Goal: Transaction & Acquisition: Download file/media

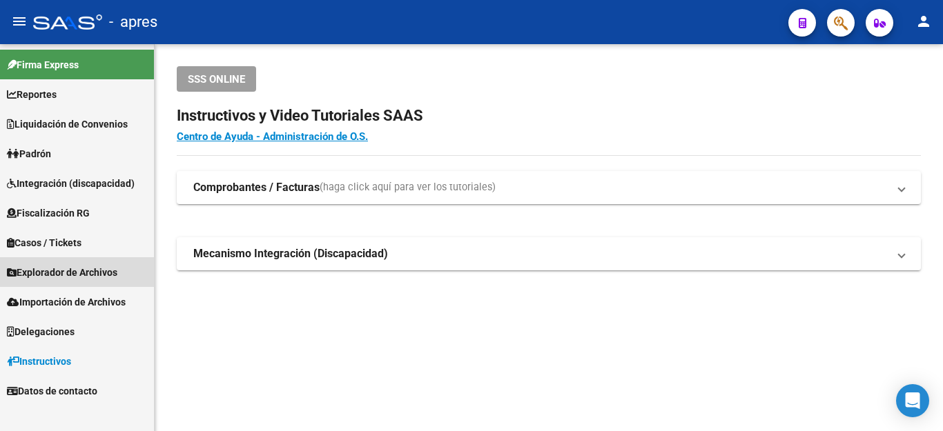
click at [68, 270] on span "Explorador de Archivos" at bounding box center [62, 272] width 110 height 15
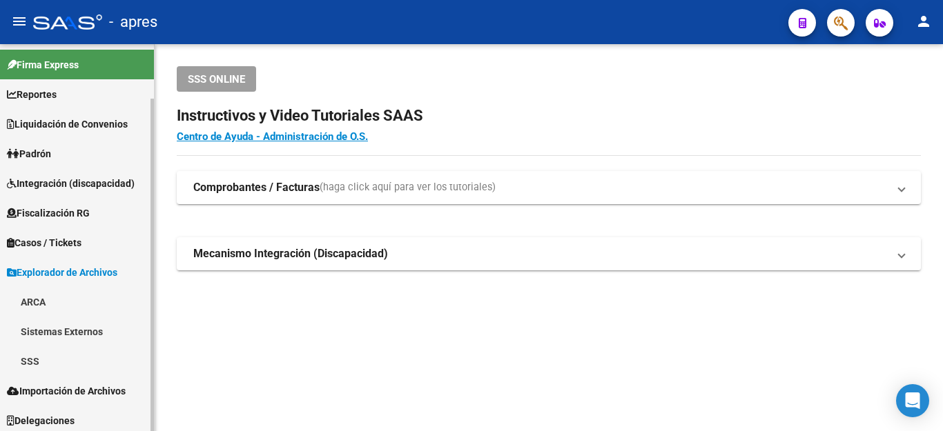
click at [40, 358] on link "SSS" at bounding box center [77, 362] width 154 height 30
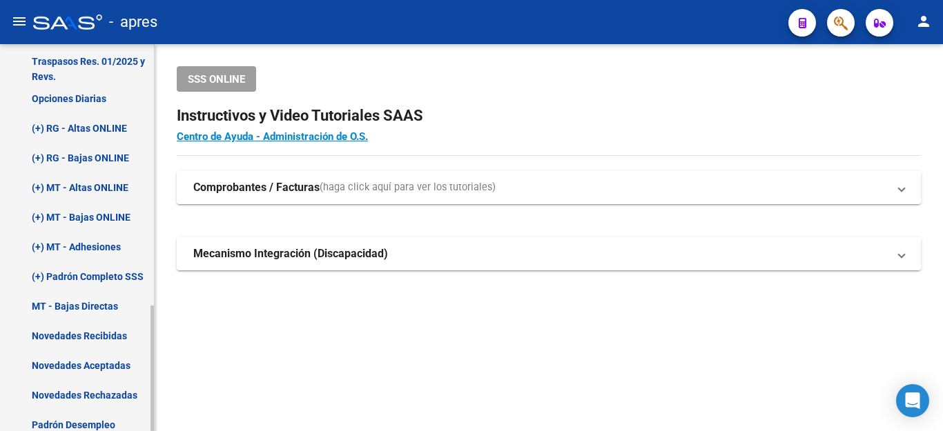
scroll to position [345, 0]
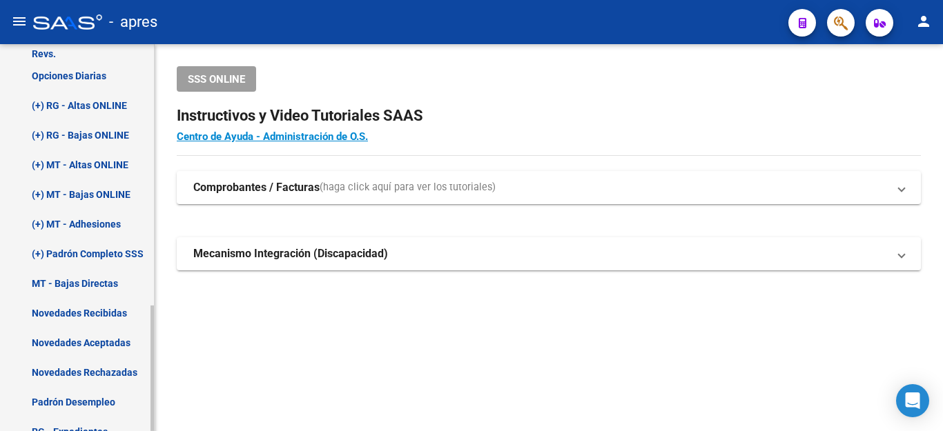
click at [97, 367] on link "Novedades Rechazadas" at bounding box center [77, 373] width 154 height 30
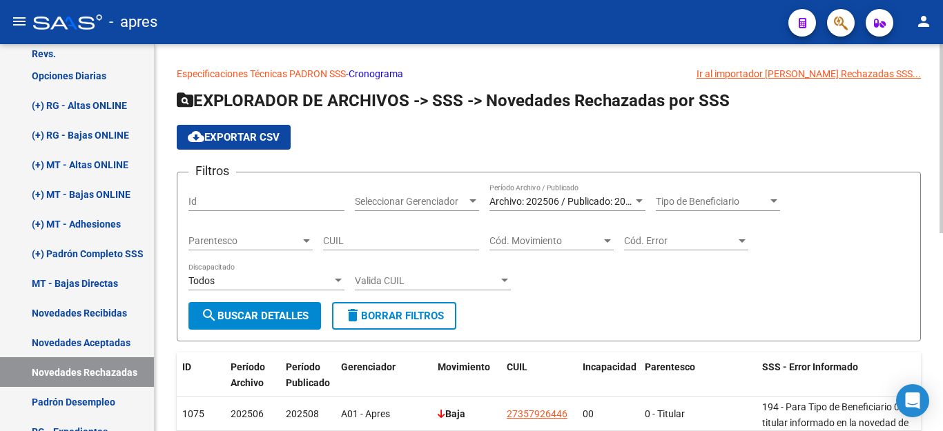
click at [564, 196] on span "Archivo: 202506 / Publicado: 202508" at bounding box center [568, 201] width 158 height 11
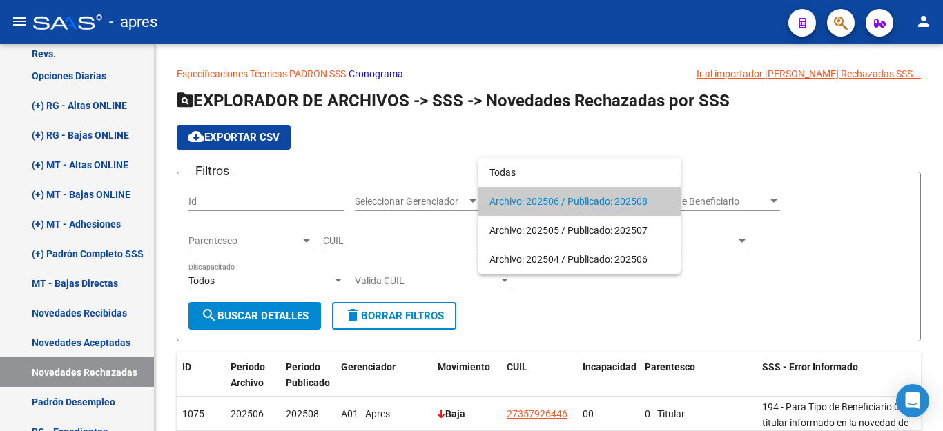
click at [564, 196] on span "Archivo: 202506 / Publicado: 202508" at bounding box center [579, 201] width 180 height 29
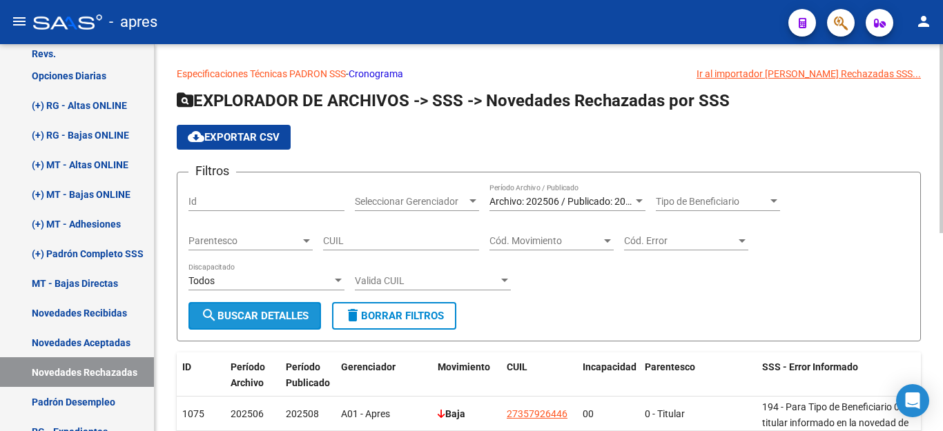
click at [267, 317] on span "search Buscar Detalles" at bounding box center [255, 316] width 108 height 12
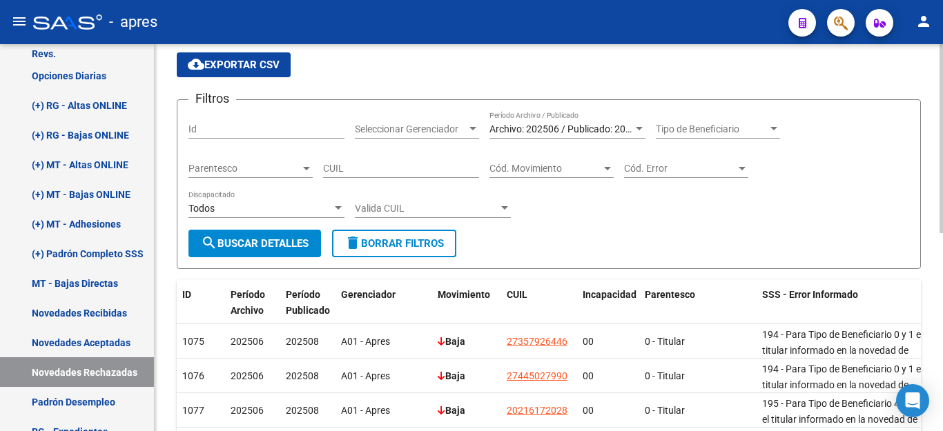
scroll to position [61, 0]
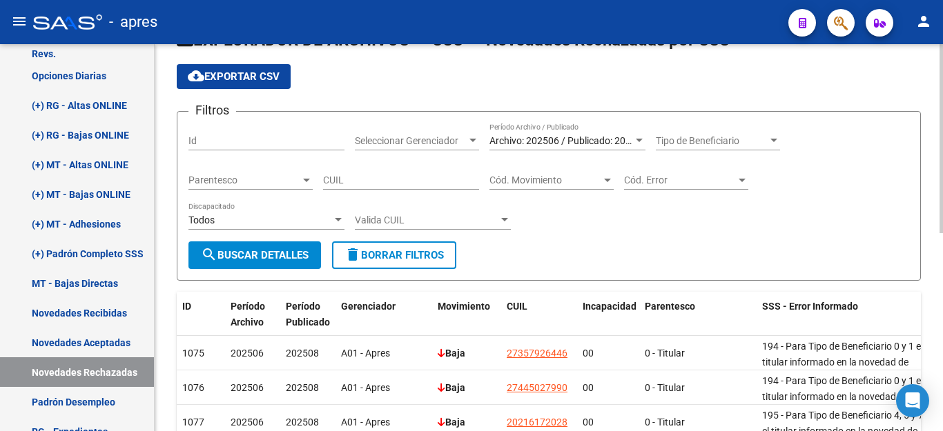
click at [512, 142] on span "Archivo: 202506 / Publicado: 202508" at bounding box center [568, 140] width 158 height 11
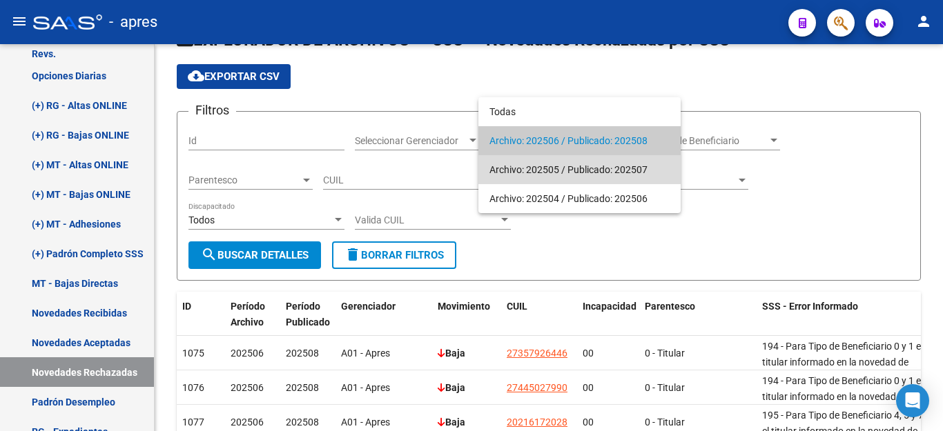
click at [521, 169] on span "Archivo: 202505 / Publicado: 202507" at bounding box center [579, 169] width 180 height 29
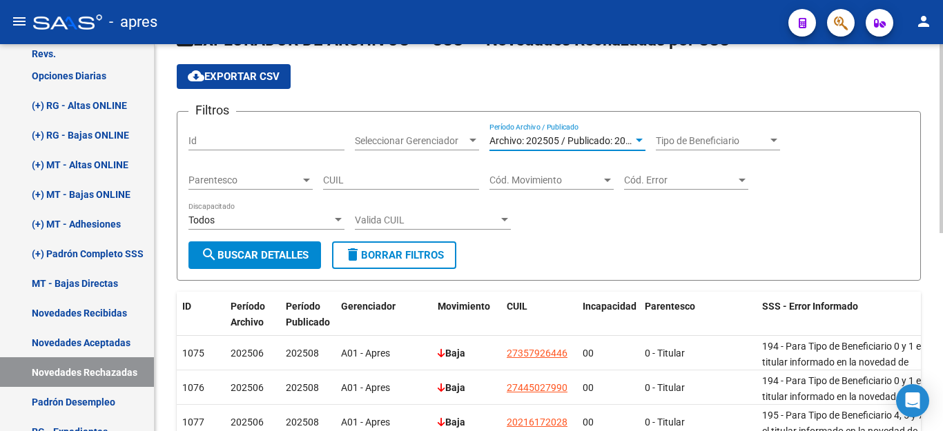
click at [275, 255] on span "search Buscar Detalles" at bounding box center [255, 255] width 108 height 12
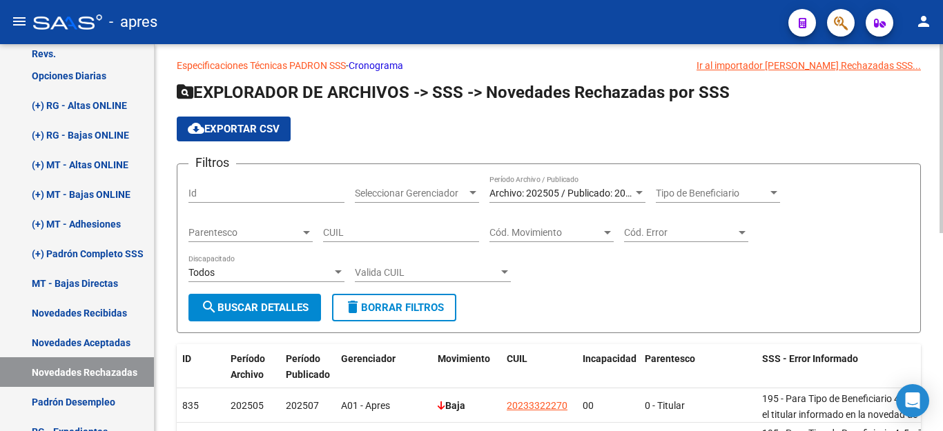
scroll to position [0, 0]
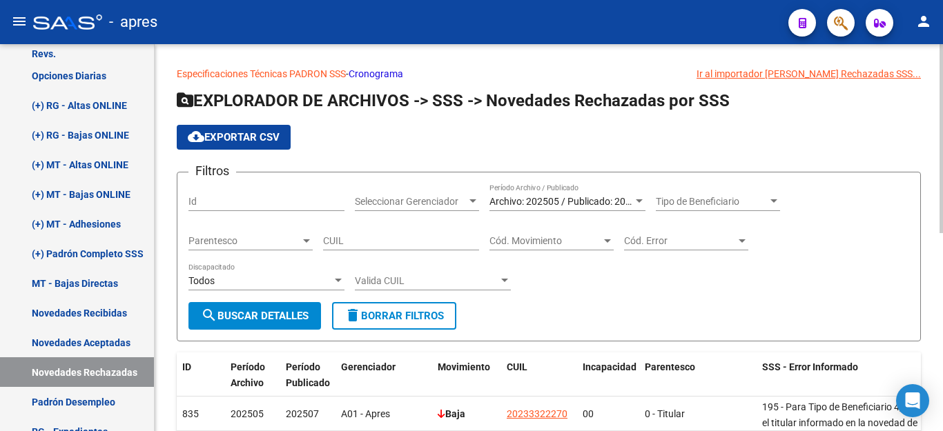
click at [551, 194] on div "Archivo: 202505 / Publicado: 202507 Período Archivo / Publicado" at bounding box center [567, 198] width 156 height 28
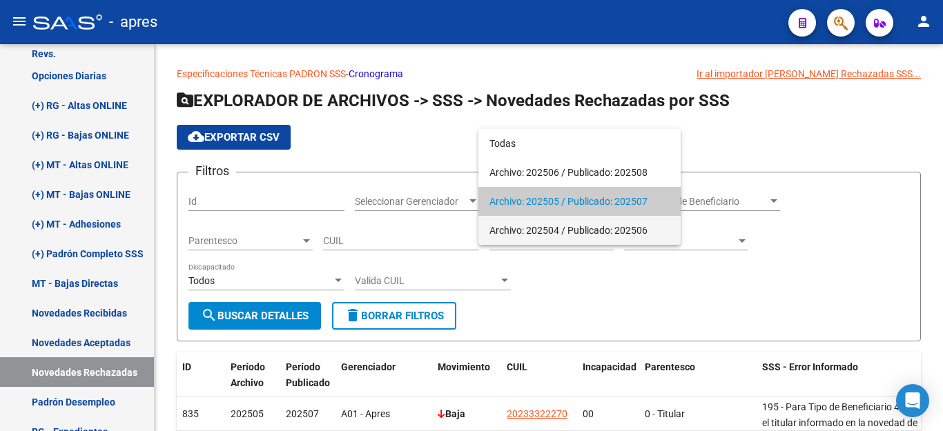
click at [540, 229] on span "Archivo: 202504 / Publicado: 202506" at bounding box center [579, 230] width 180 height 29
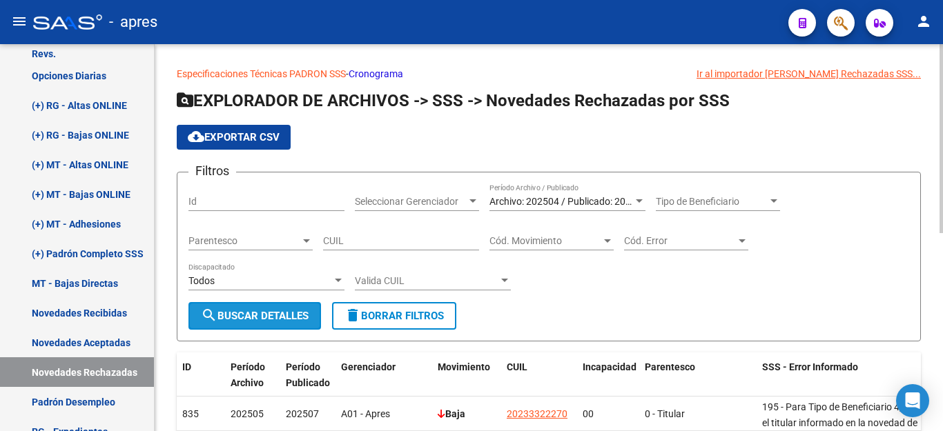
click at [257, 313] on span "search Buscar Detalles" at bounding box center [255, 316] width 108 height 12
click at [518, 199] on span "Archivo: 202504 / Publicado: 202506" at bounding box center [568, 201] width 158 height 11
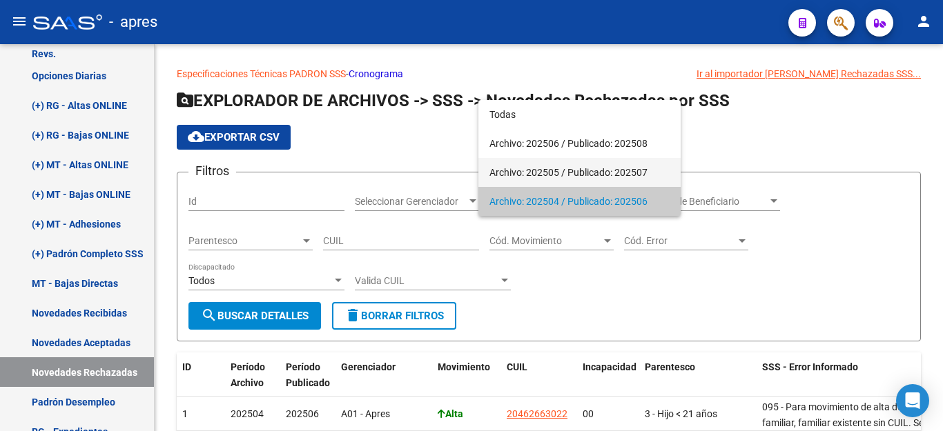
click at [528, 177] on span "Archivo: 202505 / Publicado: 202507" at bounding box center [579, 172] width 180 height 29
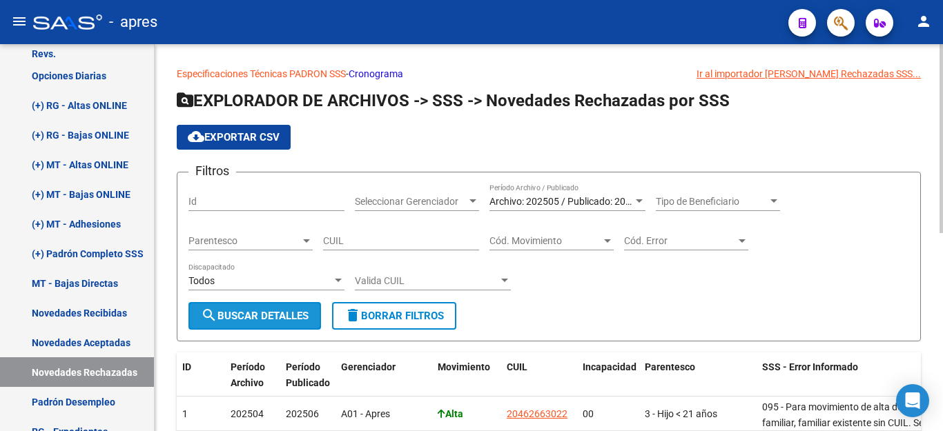
click at [286, 307] on button "search Buscar Detalles" at bounding box center [254, 316] width 133 height 28
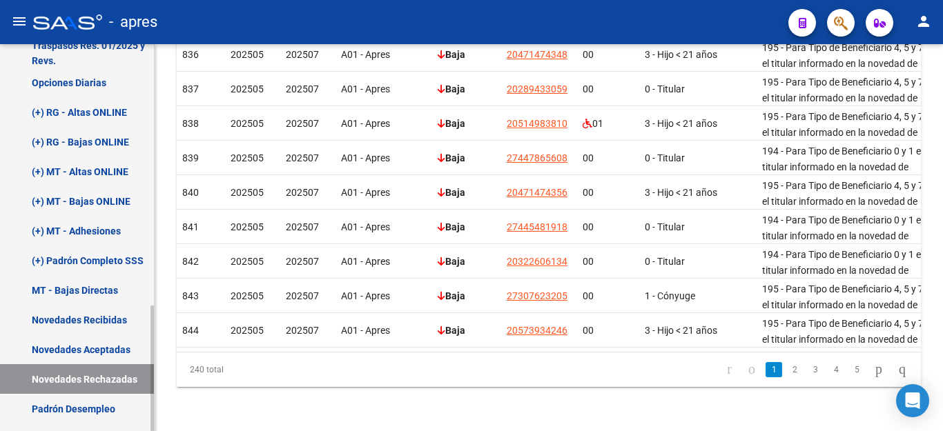
scroll to position [345, 0]
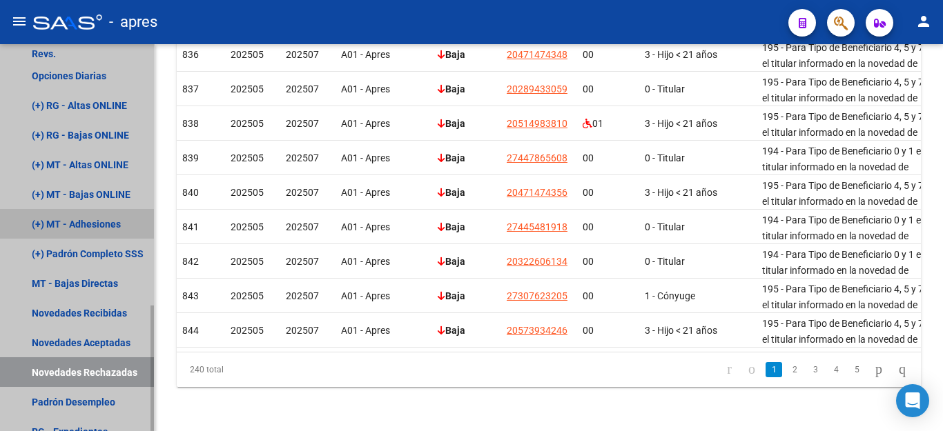
click at [107, 229] on link "(+) MT - Adhesiones" at bounding box center [77, 224] width 154 height 30
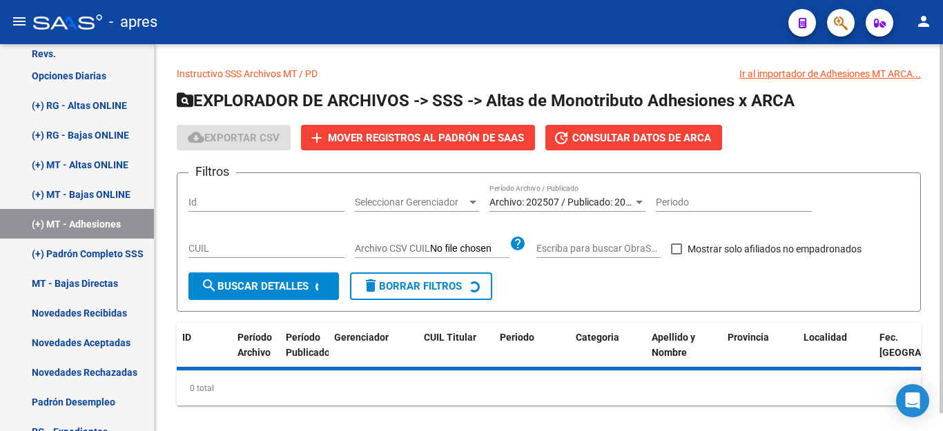
click at [557, 202] on span "Archivo: 202507 / Publicado: 202506" at bounding box center [568, 202] width 158 height 11
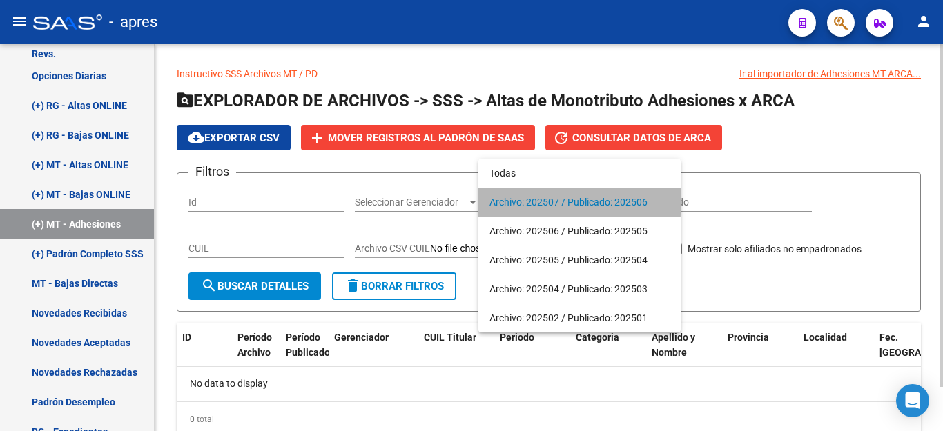
click at [557, 202] on span "Archivo: 202507 / Publicado: 202506" at bounding box center [579, 202] width 180 height 29
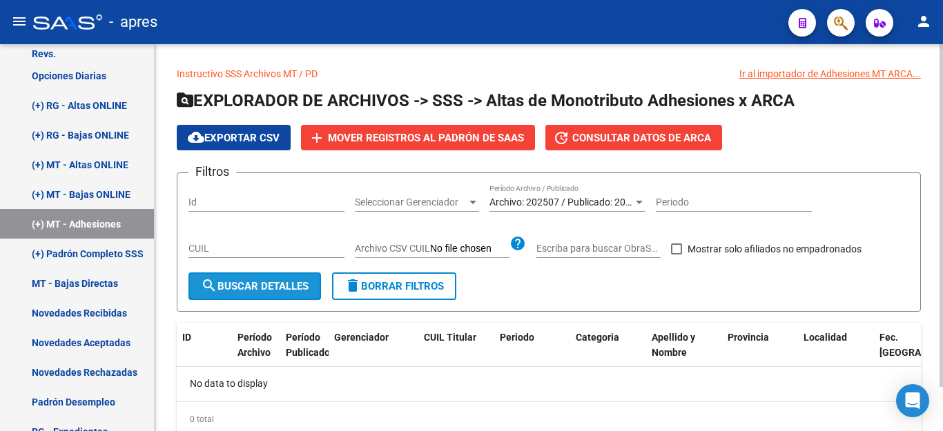
click at [252, 285] on span "search Buscar Detalles" at bounding box center [255, 286] width 108 height 12
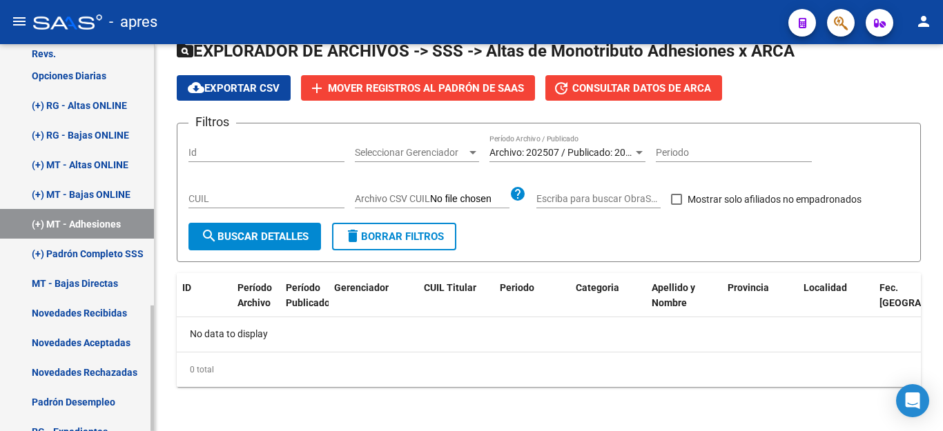
click at [90, 253] on link "(+) Padrón Completo SSS" at bounding box center [77, 254] width 154 height 30
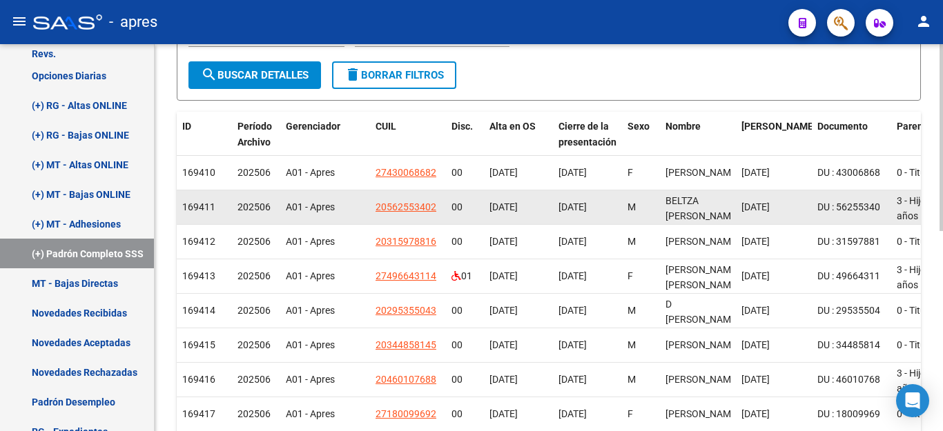
scroll to position [365, 0]
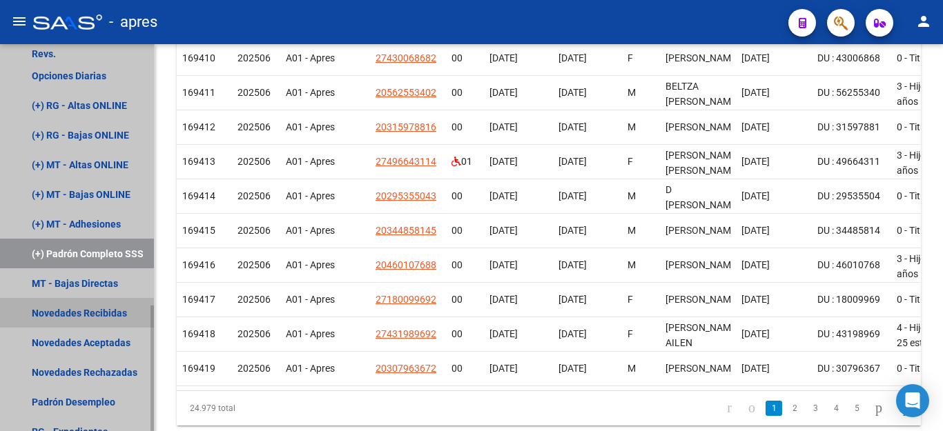
click at [94, 309] on link "Novedades Recibidas" at bounding box center [77, 313] width 154 height 30
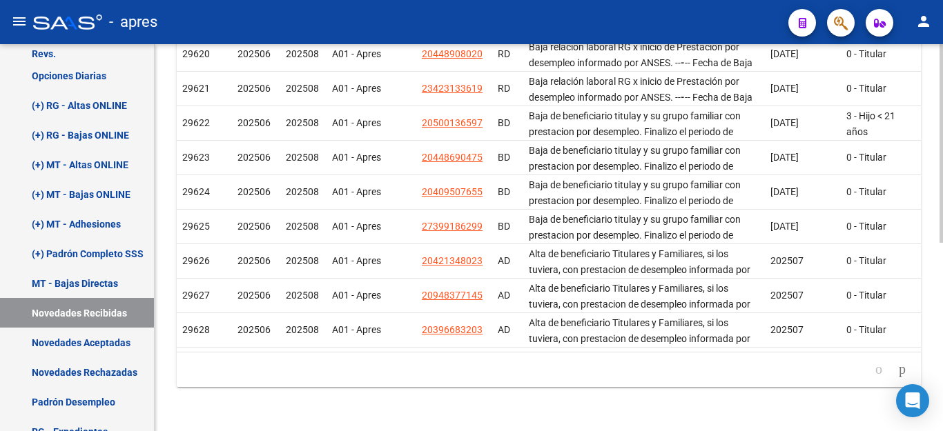
scroll to position [20, 0]
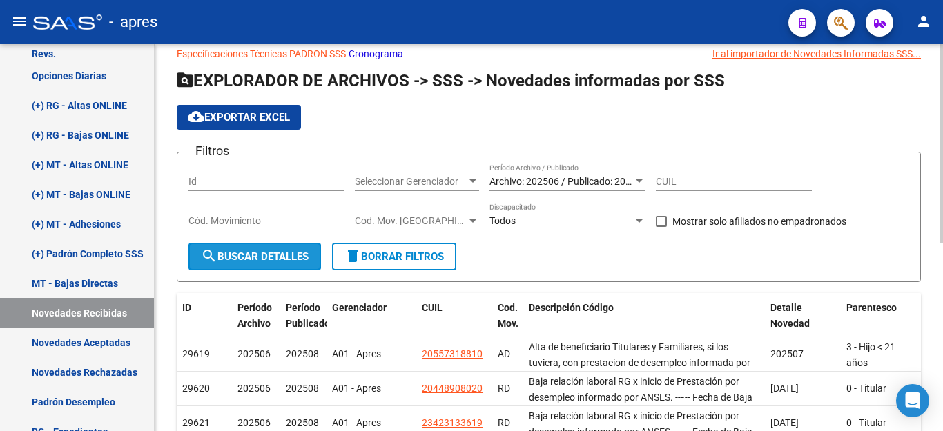
click at [244, 260] on span "search Buscar Detalles" at bounding box center [255, 257] width 108 height 12
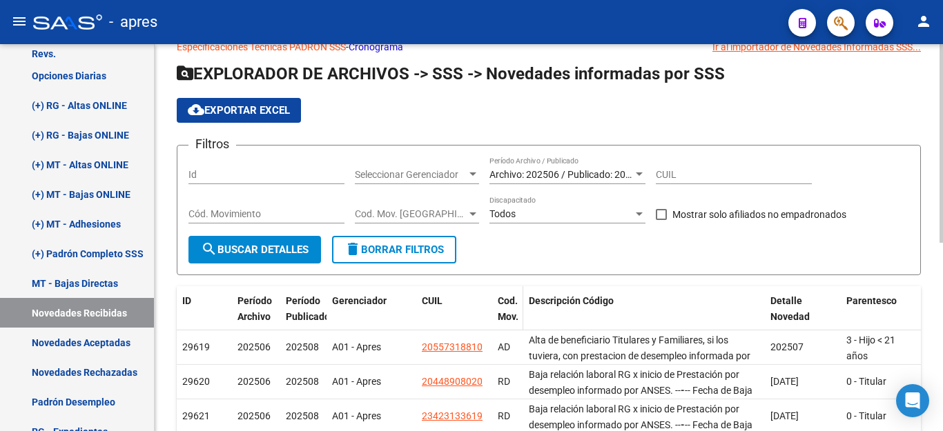
scroll to position [21, 0]
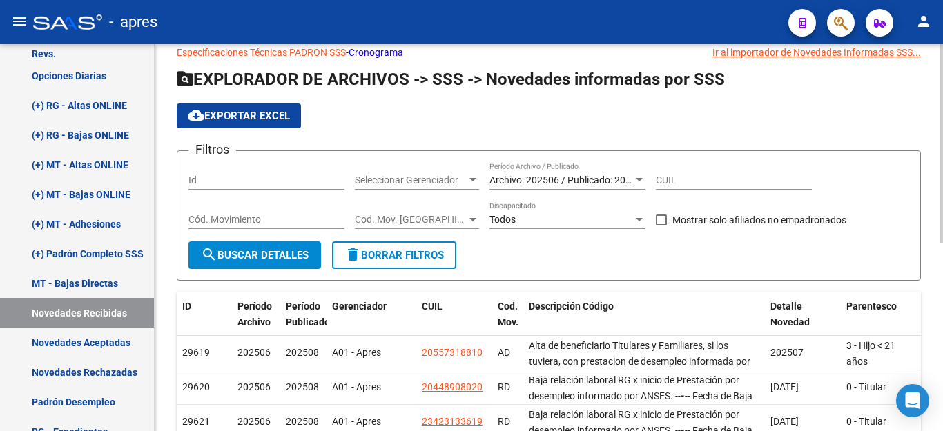
click at [258, 114] on span "cloud_download Exportar EXCEL" at bounding box center [239, 116] width 102 height 12
